Goal: Find specific page/section: Find specific page/section

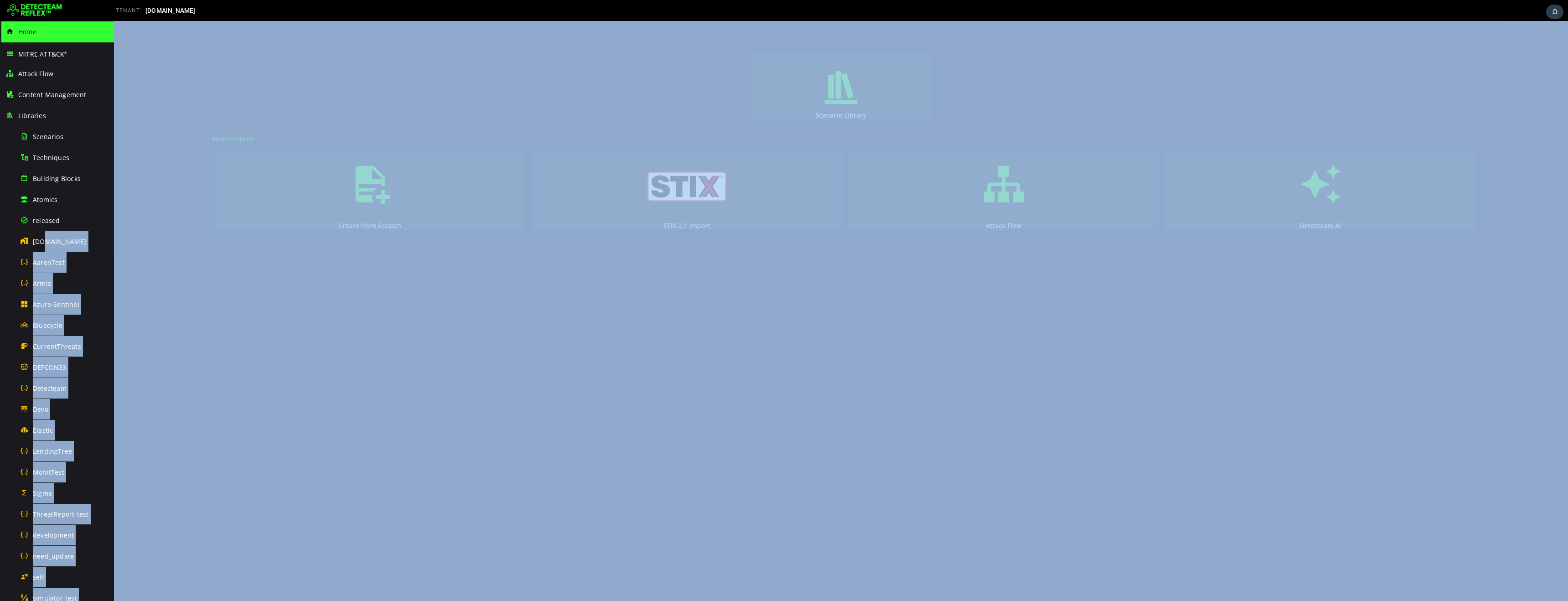
drag, startPoint x: 157, startPoint y: 264, endPoint x: 141, endPoint y: 179, distance: 86.5
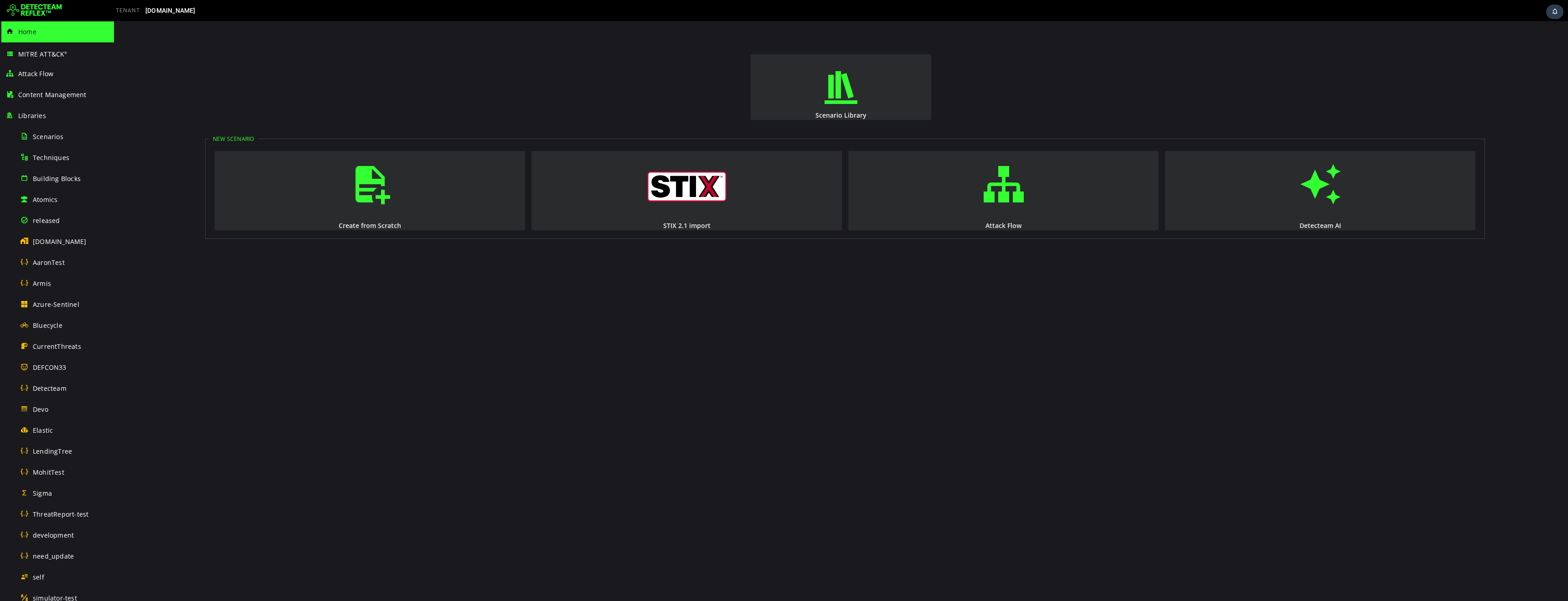
click at [141, 179] on div "Scenario Library New Scenario Create from Scratch STIX 2.1 import Attack Flow D…" at bounding box center [841, 310] width 1454 height 580
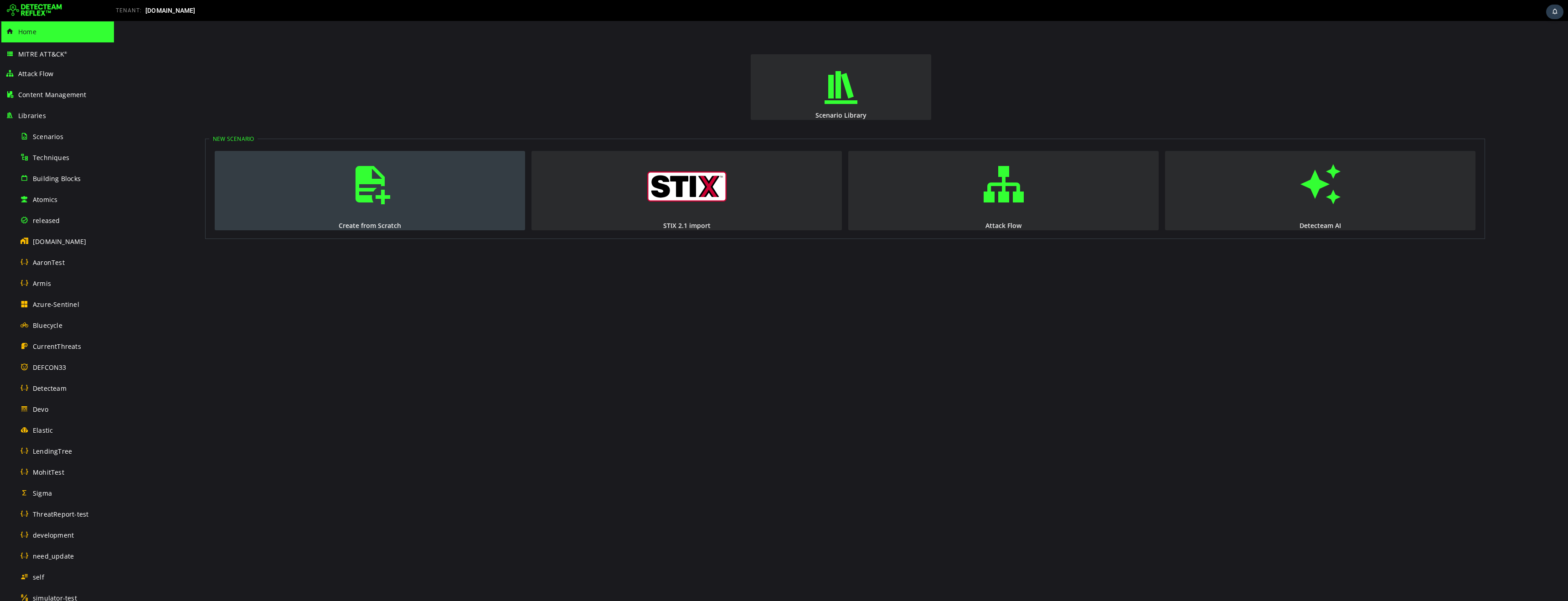
click at [373, 200] on span "button" at bounding box center [370, 184] width 9 height 62
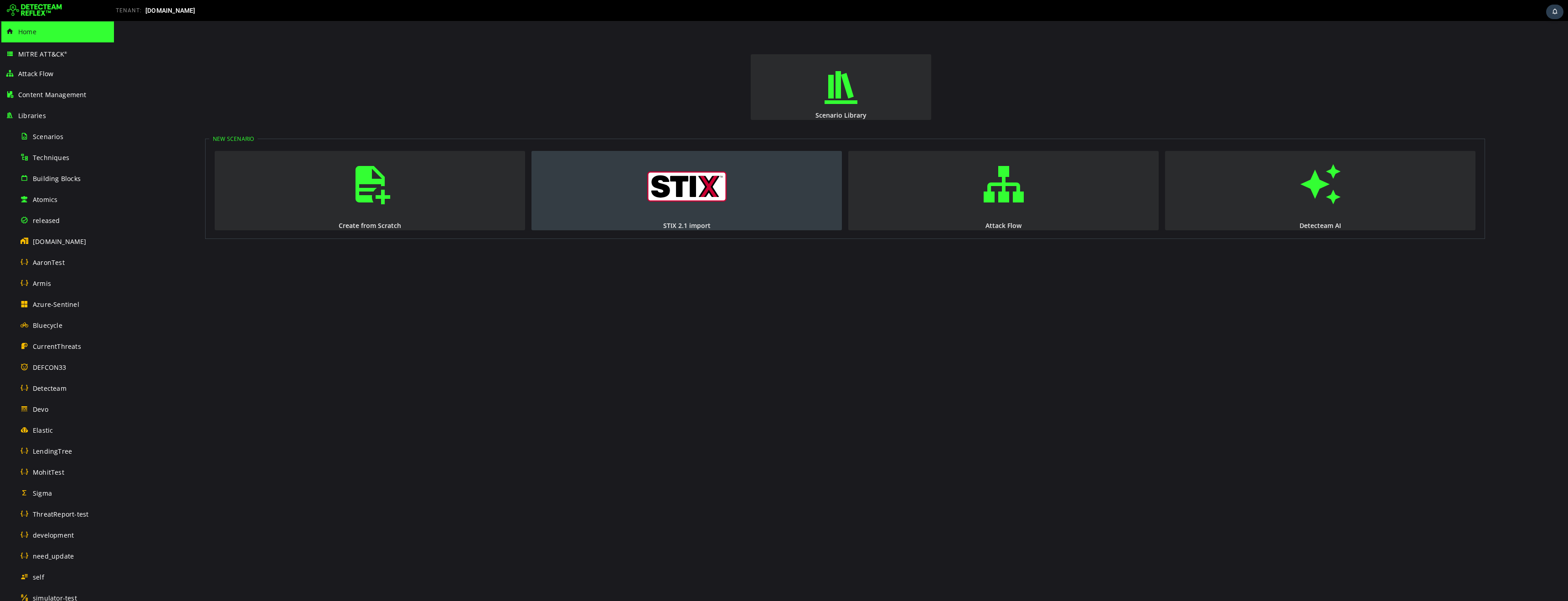
click at [696, 194] on img "button" at bounding box center [687, 186] width 80 height 30
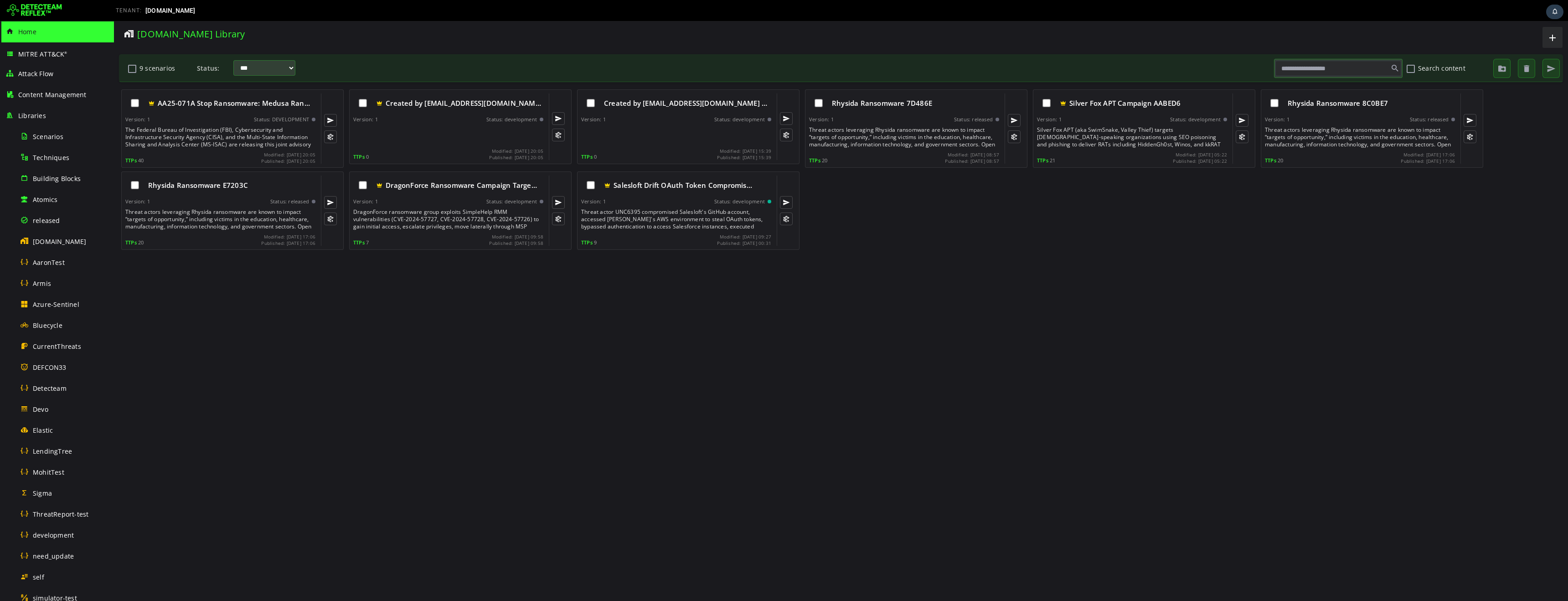
click at [39, 8] on img at bounding box center [34, 10] width 55 height 15
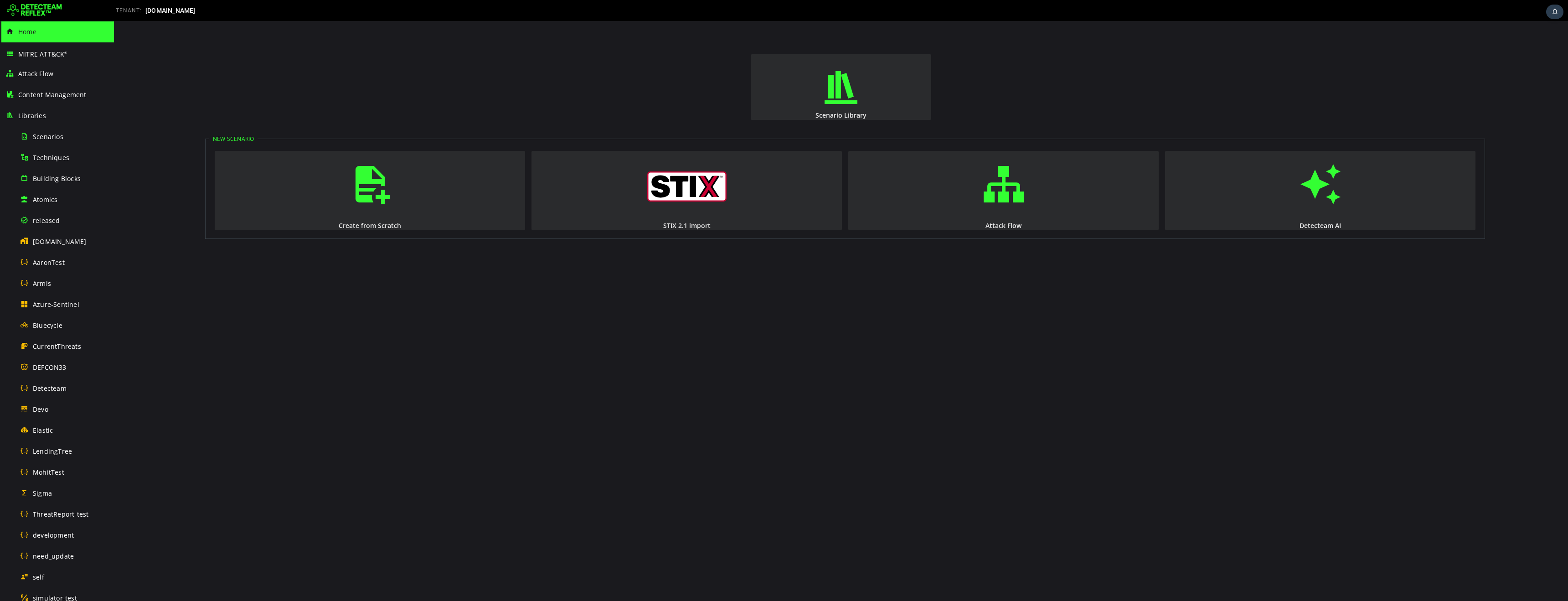
click at [1005, 408] on div "Scenario Library New Scenario Create from Scratch STIX 2.1 import Attack Flow D…" at bounding box center [841, 310] width 1454 height 580
